Goal: Information Seeking & Learning: Learn about a topic

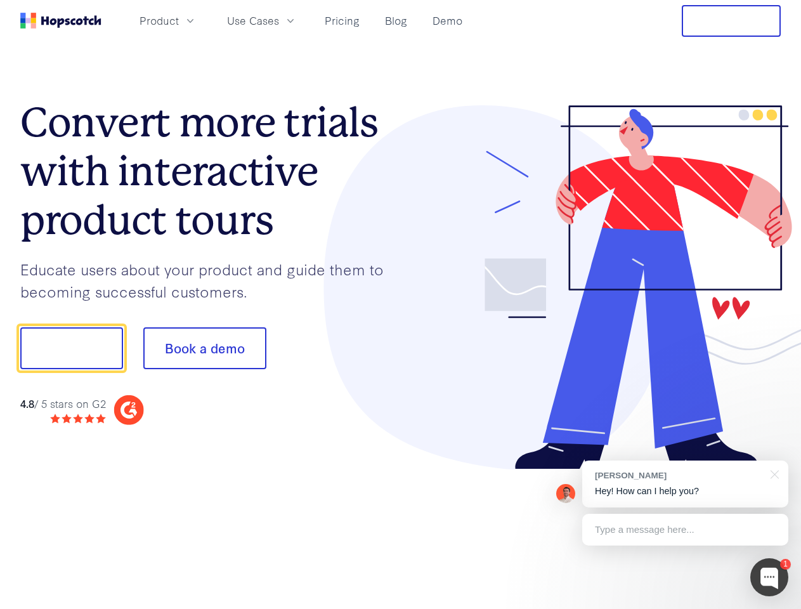
click at [401, 304] on div at bounding box center [591, 287] width 381 height 365
click at [179, 20] on span "Product" at bounding box center [159, 21] width 39 height 16
click at [279, 20] on span "Use Cases" at bounding box center [253, 21] width 52 height 16
click at [731, 21] on button "Free Trial" at bounding box center [731, 21] width 99 height 32
click at [71, 348] on button "Show me!" at bounding box center [71, 348] width 103 height 42
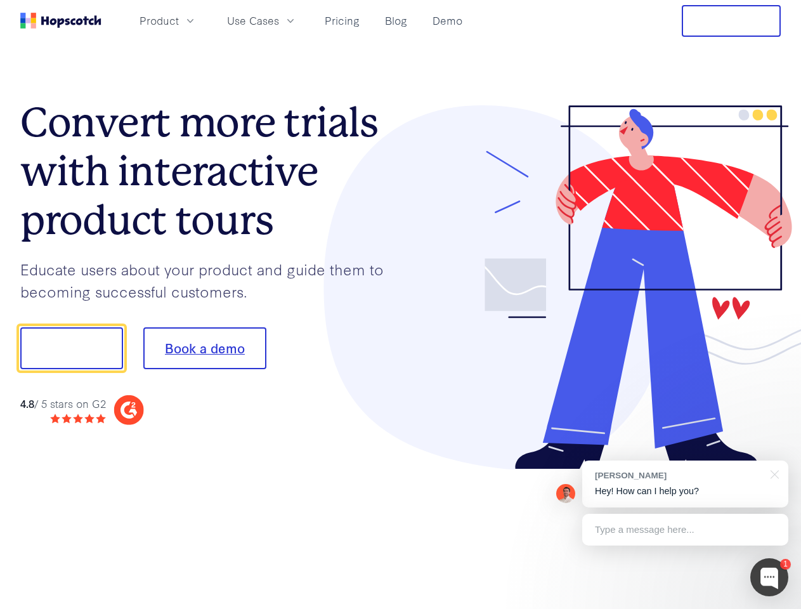
click at [204, 348] on button "Book a demo" at bounding box center [204, 348] width 123 height 42
click at [769, 577] on div at bounding box center [769, 577] width 38 height 38
click at [685, 484] on div "[PERSON_NAME] Hey! How can I help you?" at bounding box center [685, 483] width 206 height 47
click at [772, 473] on div at bounding box center [670, 346] width 238 height 423
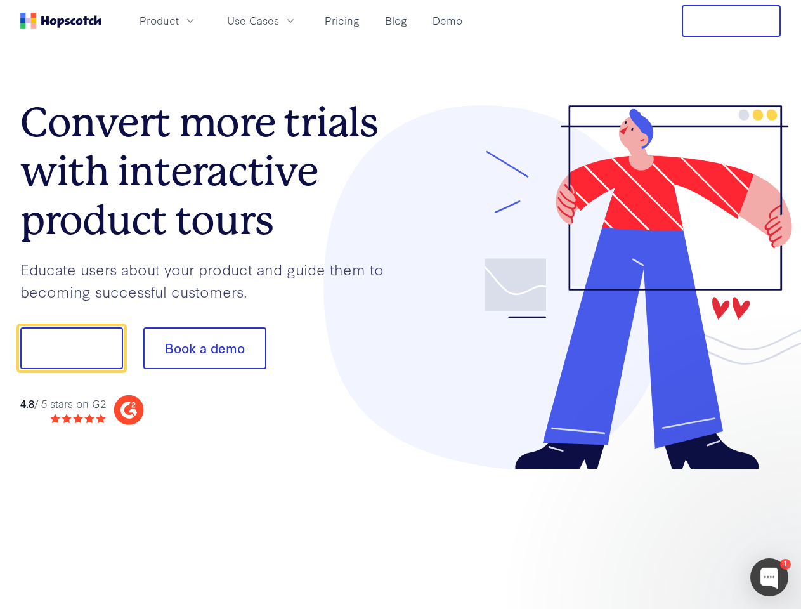
click at [685, 530] on div at bounding box center [670, 431] width 238 height 253
